Goal: Information Seeking & Learning: Learn about a topic

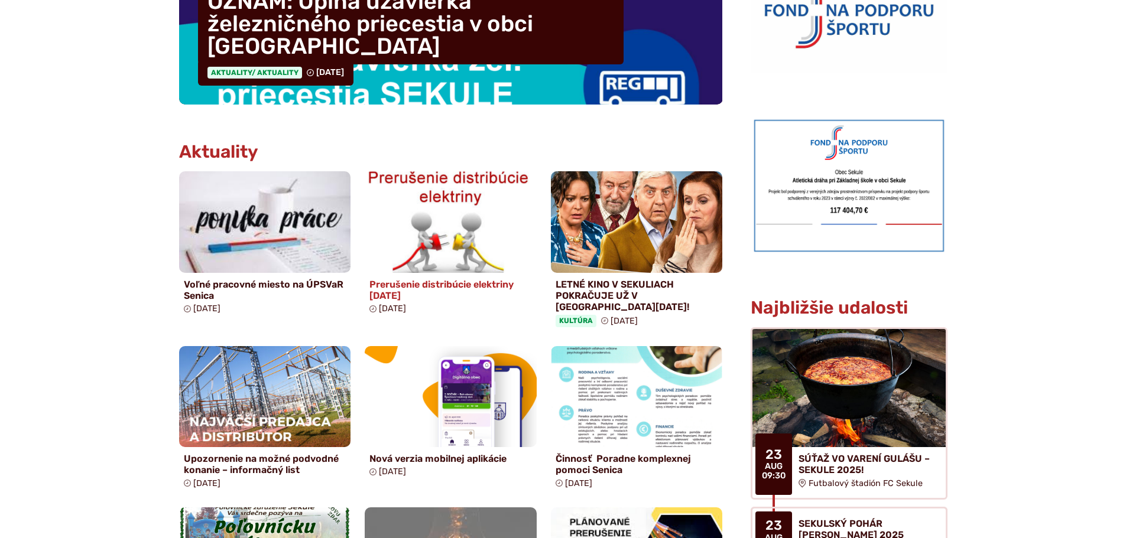
scroll to position [532, 0]
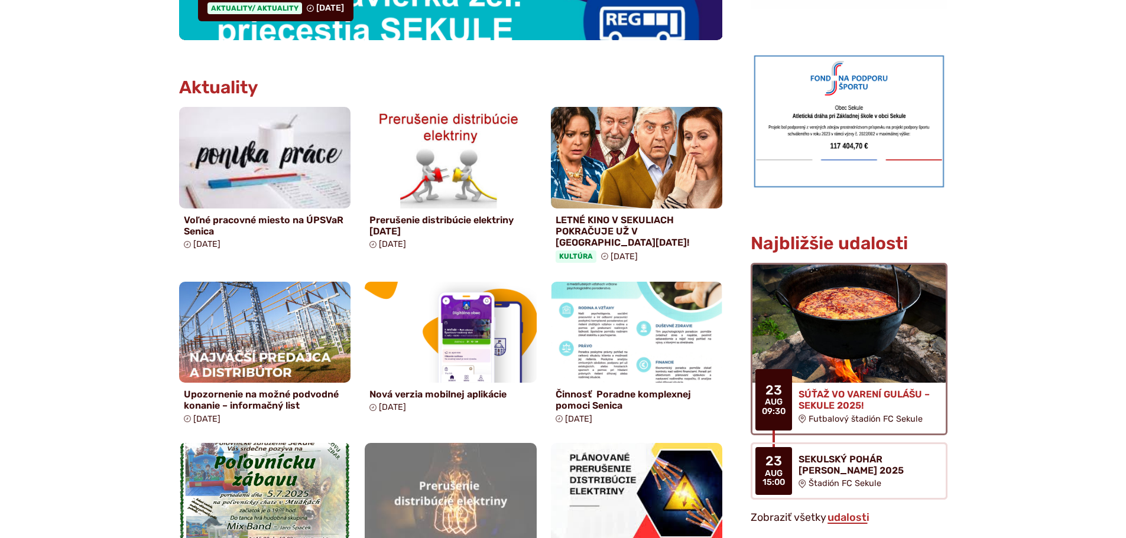
click at [845, 291] on img at bounding box center [849, 324] width 222 height 136
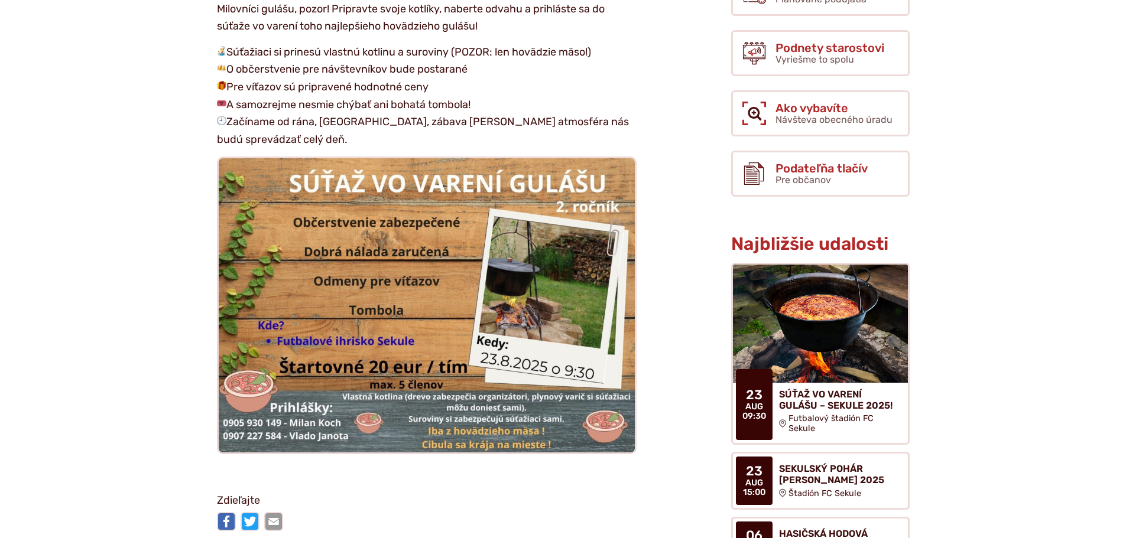
scroll to position [414, 0]
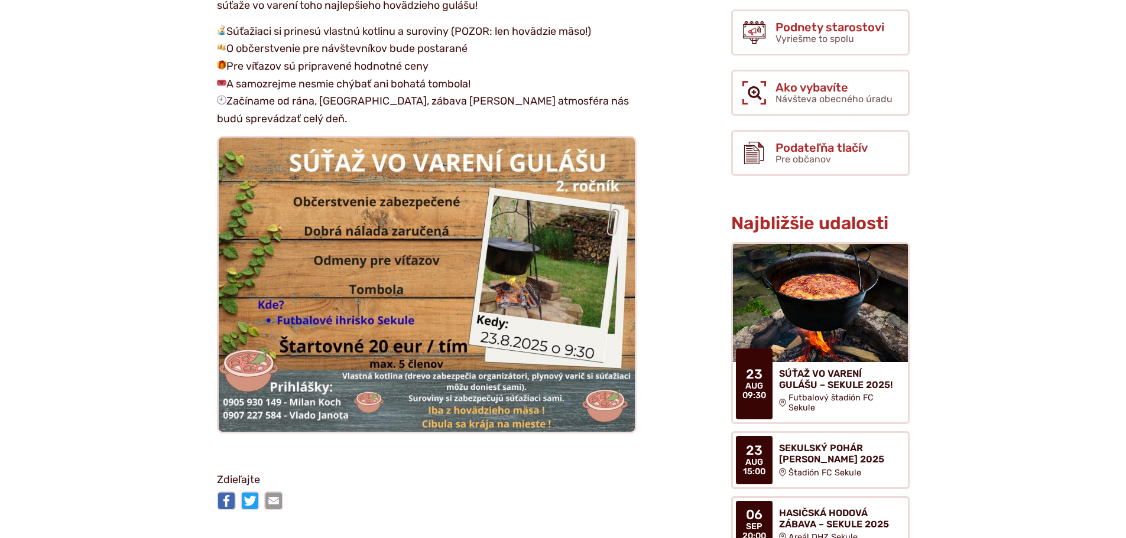
click at [181, 257] on article "Dátum a Čas 23. aug 2025 09:30 – 08:30 Miesto Futbalový štadión FC Sekule Kedy?…" at bounding box center [436, 200] width 552 height 632
click at [369, 490] on div "Zdieľajte" at bounding box center [427, 494] width 420 height 44
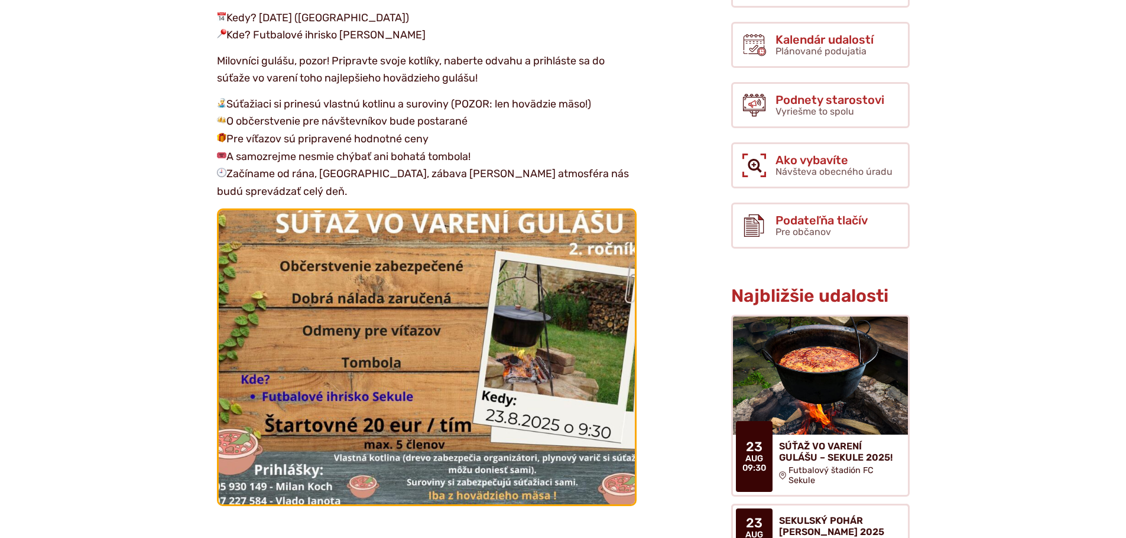
scroll to position [236, 0]
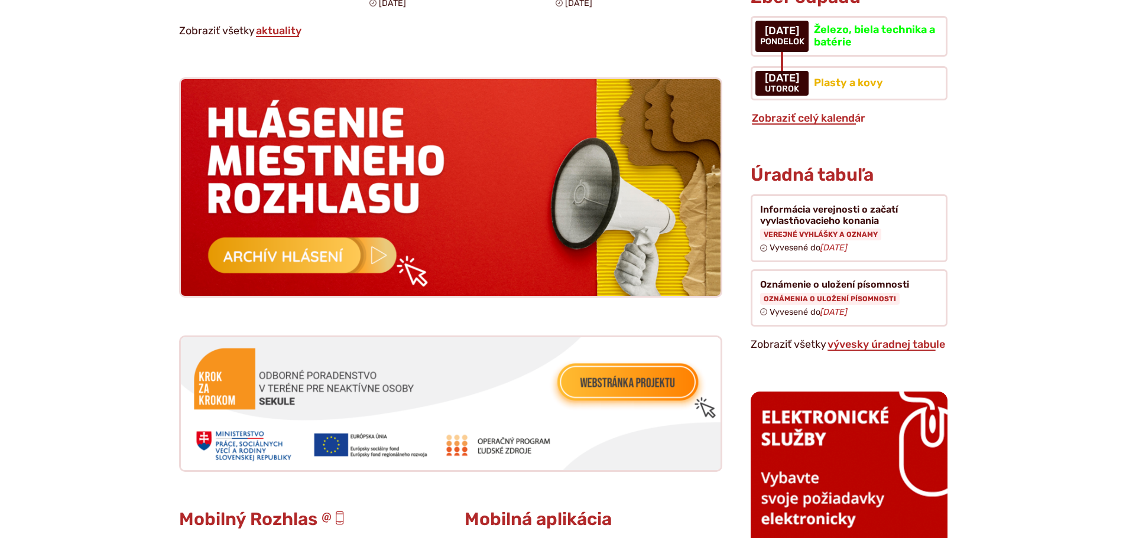
scroll to position [1123, 0]
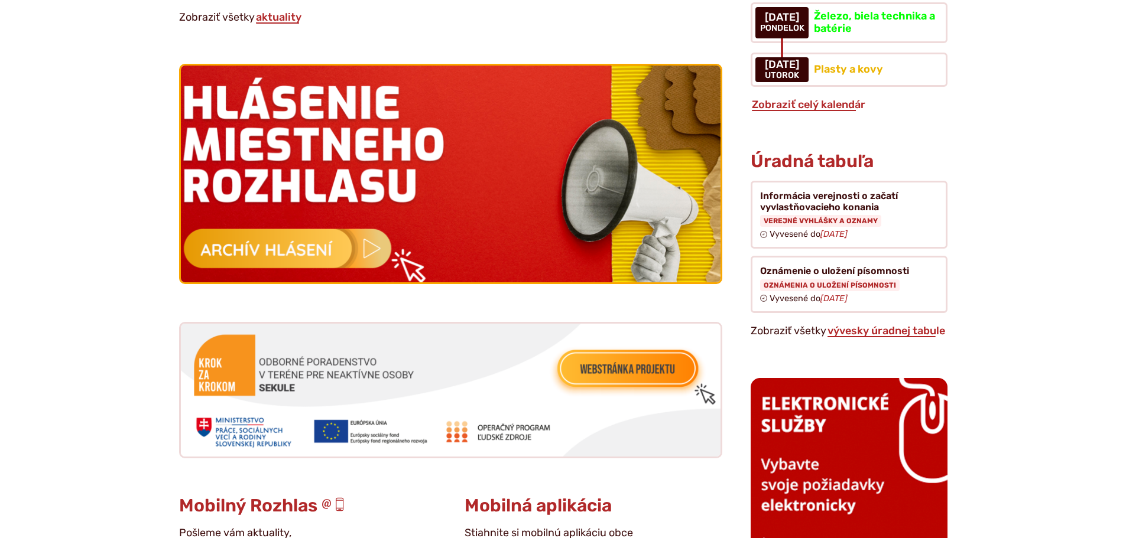
click at [303, 246] on img at bounding box center [451, 174] width 594 height 239
